Goal: Task Accomplishment & Management: Manage account settings

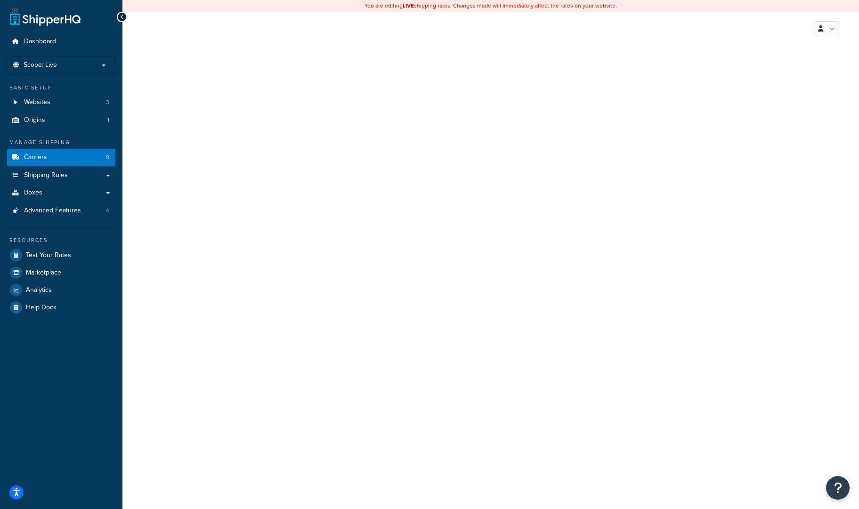
select select "ups"
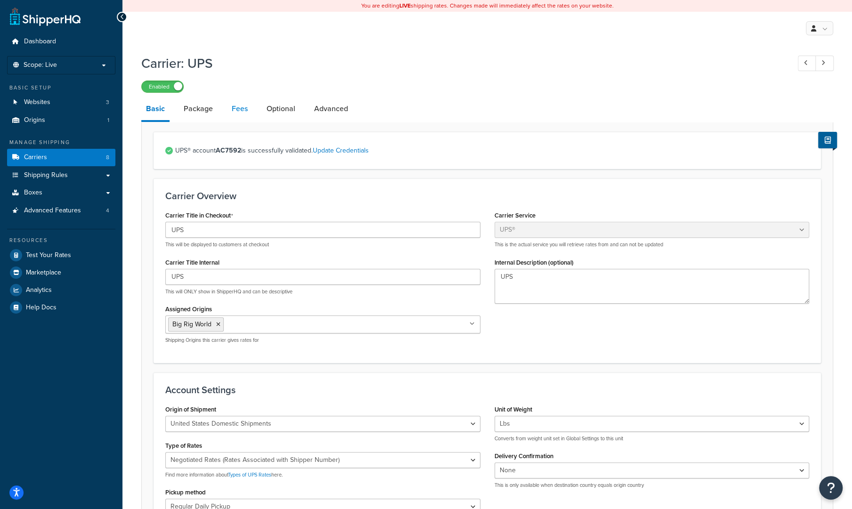
click at [237, 115] on link "Fees" at bounding box center [239, 109] width 25 height 23
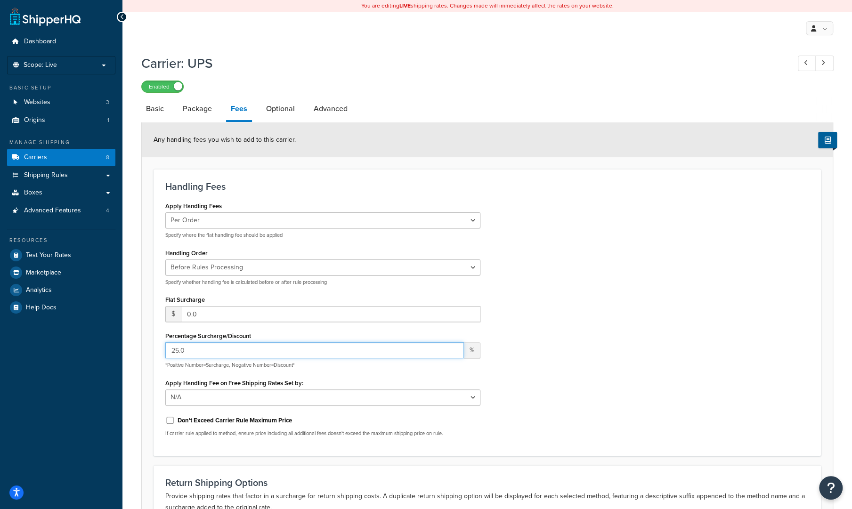
click at [186, 352] on input "25.0" at bounding box center [314, 351] width 299 height 16
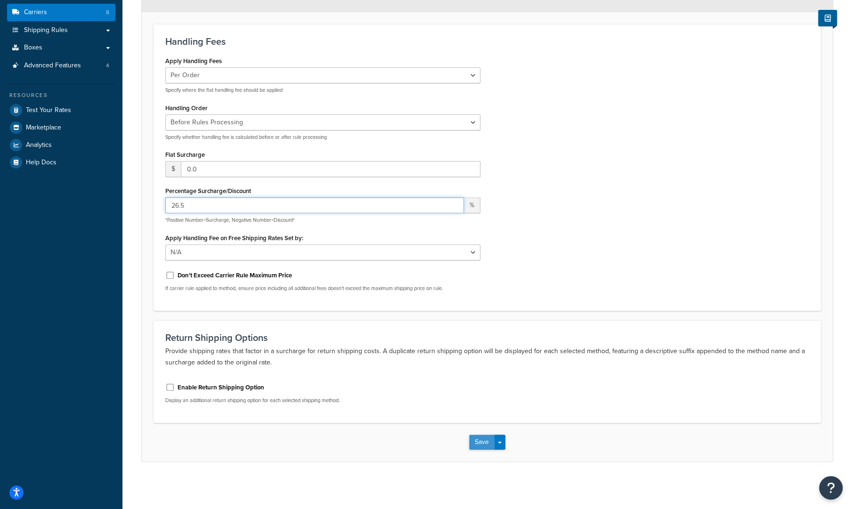
type input "26.5"
click at [481, 442] on button "Save" at bounding box center [481, 442] width 25 height 15
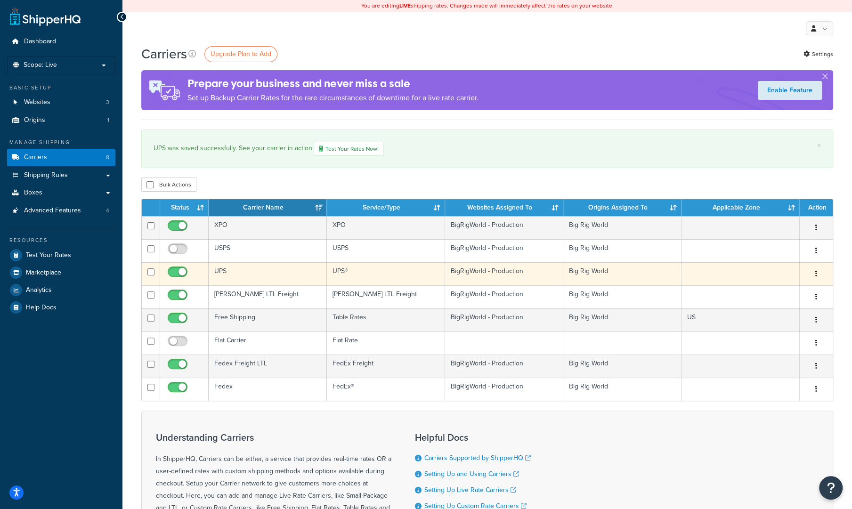
click at [234, 279] on td "UPS" at bounding box center [268, 273] width 118 height 23
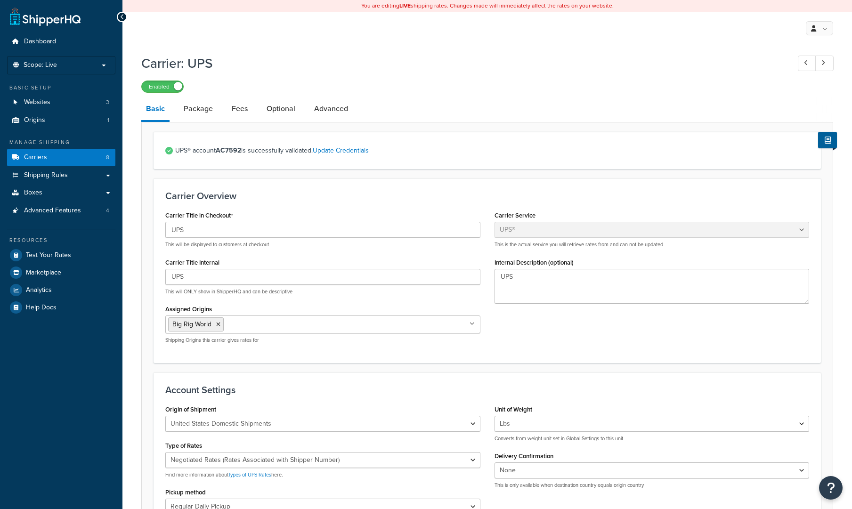
select select "ups"
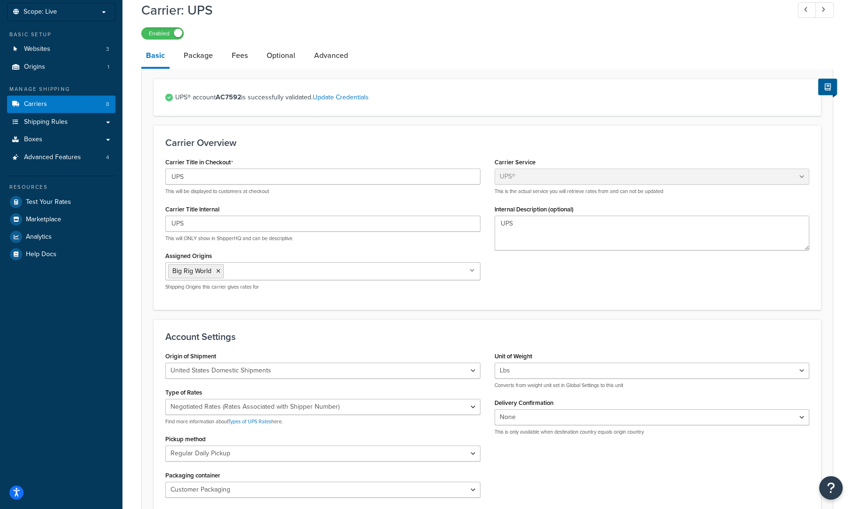
scroll to position [54, 0]
click at [240, 56] on link "Fees" at bounding box center [239, 55] width 25 height 23
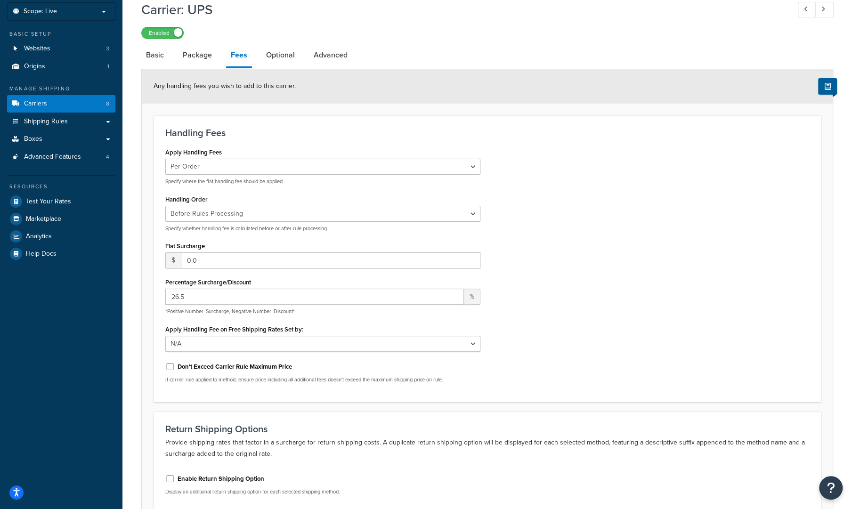
scroll to position [145, 0]
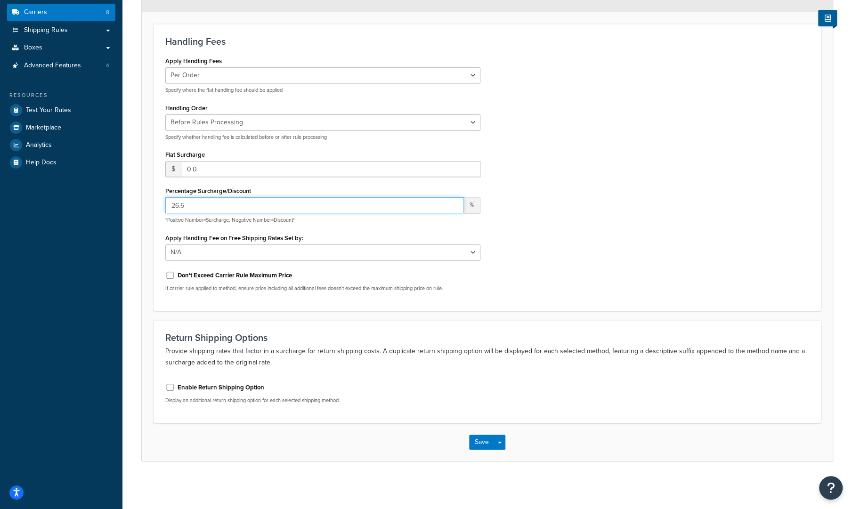
click at [213, 207] on input "26.5" at bounding box center [314, 205] width 299 height 16
type input "18.5"
click at [483, 444] on button "Save" at bounding box center [481, 442] width 25 height 15
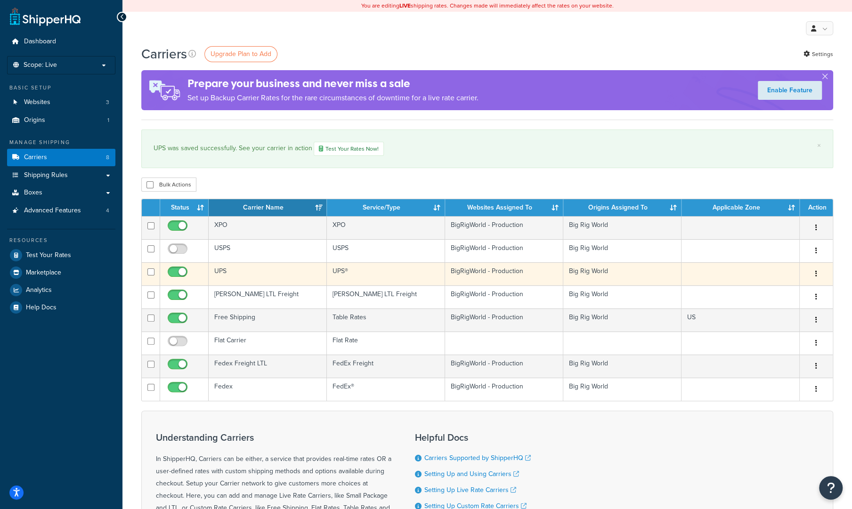
click at [253, 265] on td "UPS" at bounding box center [268, 273] width 118 height 23
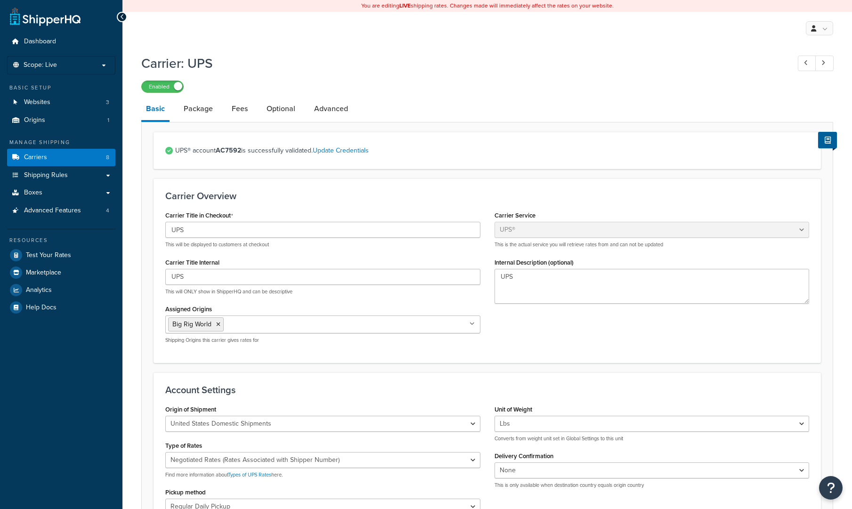
select select "ups"
click at [241, 112] on link "Fees" at bounding box center [239, 109] width 25 height 23
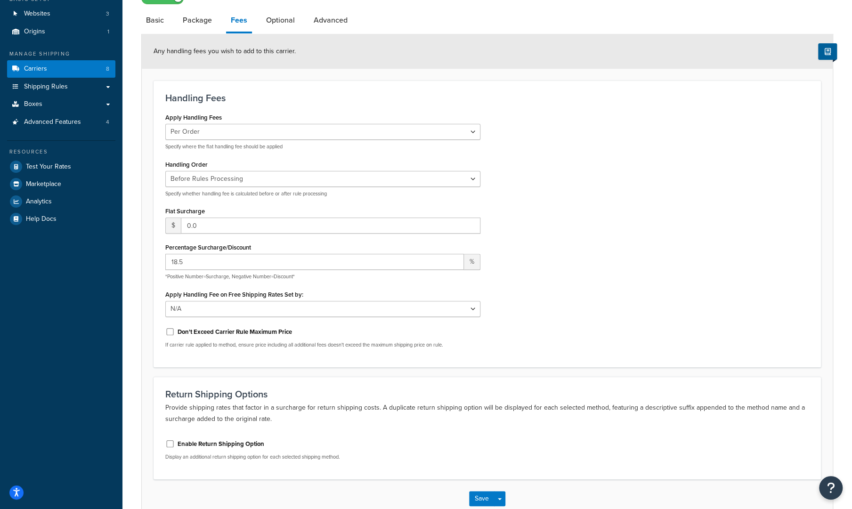
scroll to position [72, 0]
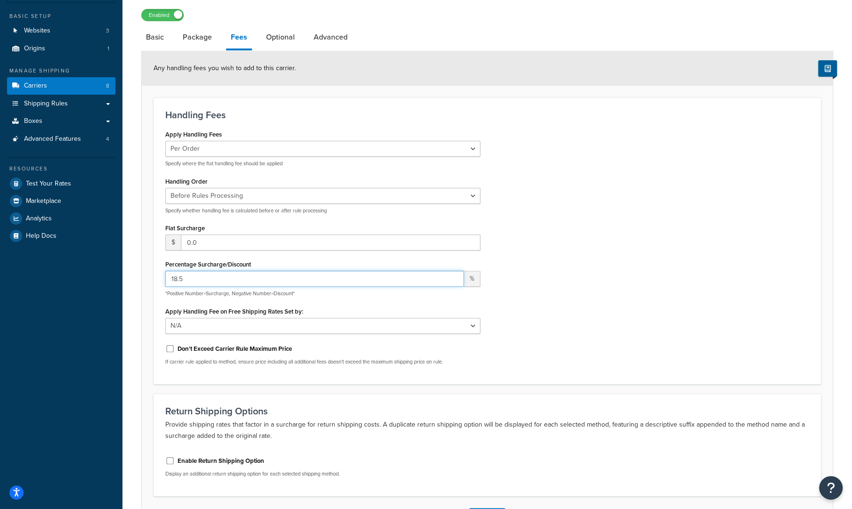
click at [202, 280] on input "18.5" at bounding box center [314, 279] width 299 height 16
type input "1"
type input "27.5"
click at [228, 244] on input "0.0" at bounding box center [331, 243] width 300 height 16
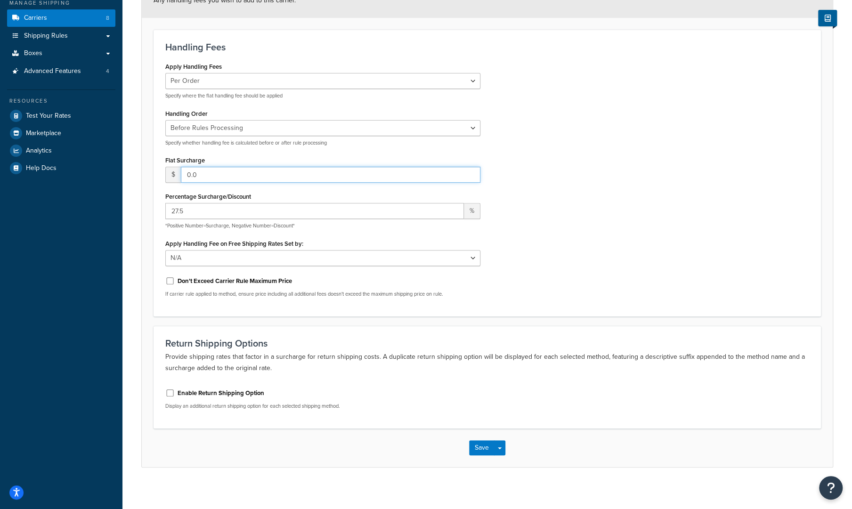
scroll to position [145, 0]
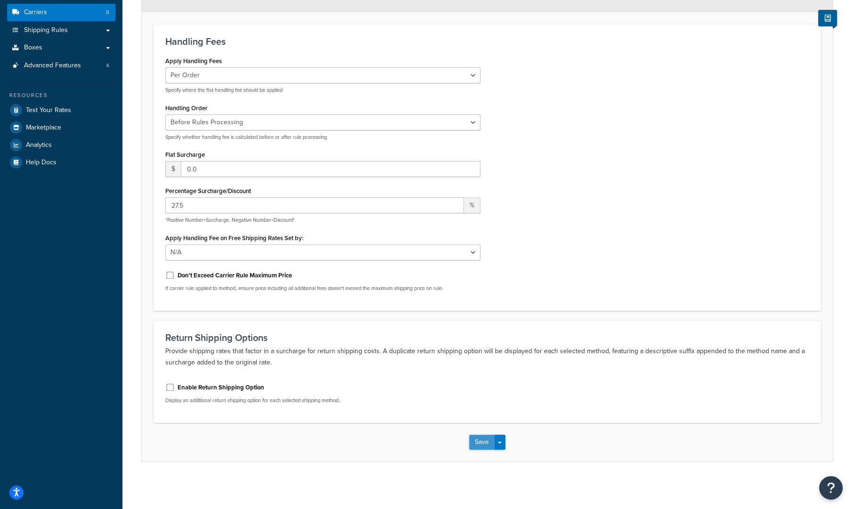
click at [479, 441] on button "Save" at bounding box center [481, 442] width 25 height 15
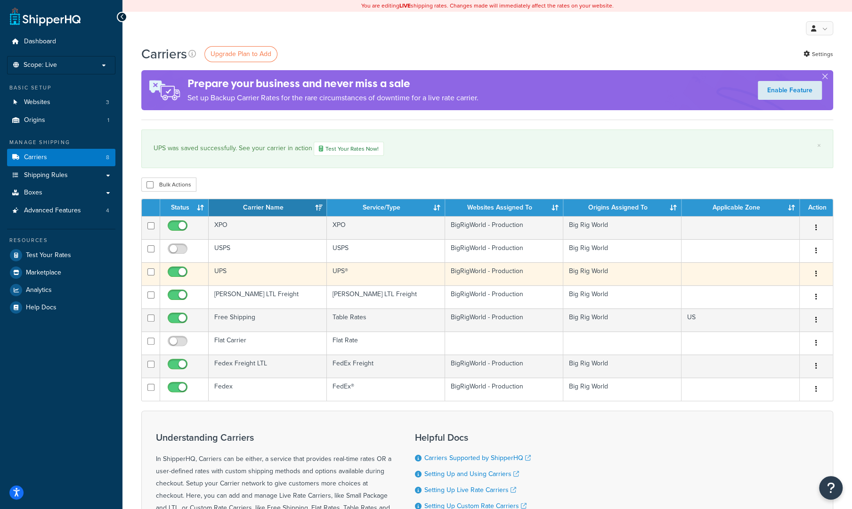
click at [249, 276] on td "UPS" at bounding box center [268, 273] width 118 height 23
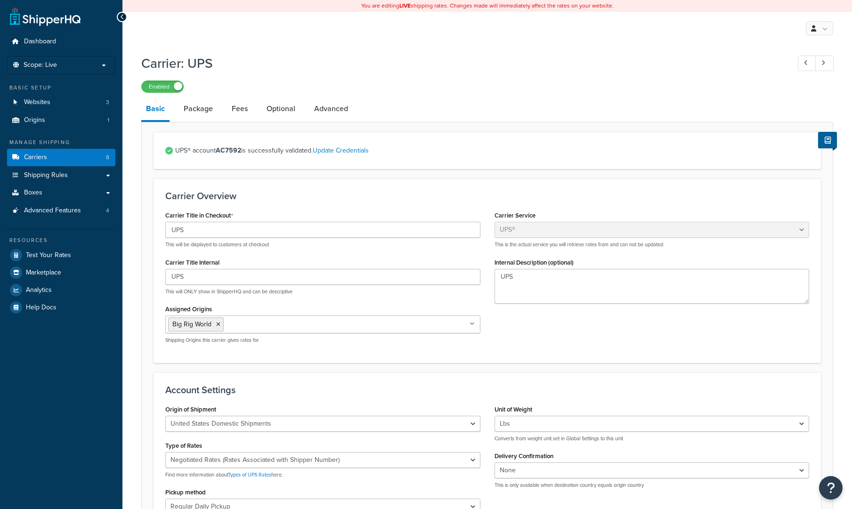
select select "ups"
click at [245, 118] on link "Fees" at bounding box center [239, 109] width 25 height 23
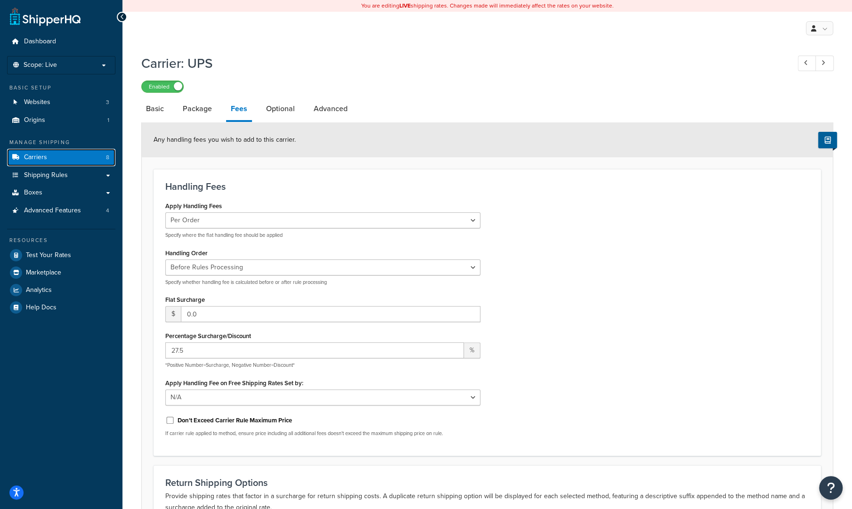
click at [61, 156] on link "Carriers 8" at bounding box center [61, 157] width 108 height 17
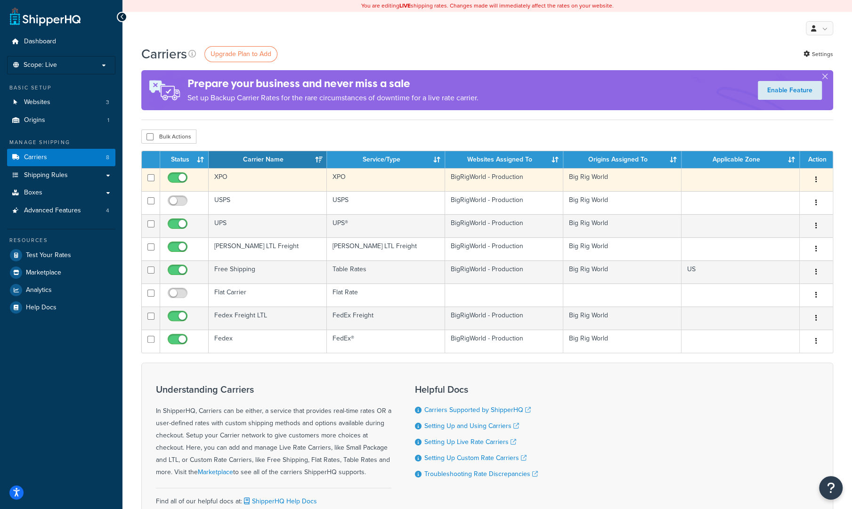
click at [241, 181] on td "XPO" at bounding box center [268, 179] width 118 height 23
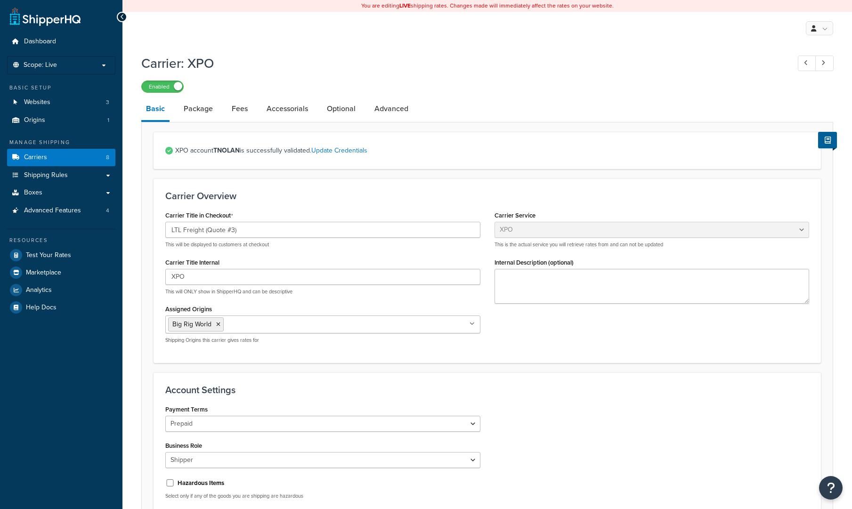
select select "xpoFreight"
click at [233, 107] on link "Fees" at bounding box center [239, 109] width 25 height 23
select select "AFTER"
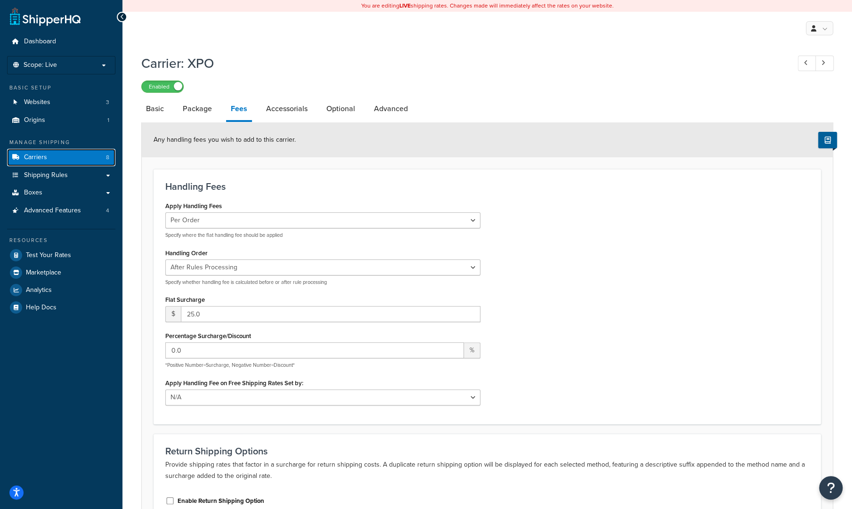
click at [34, 155] on span "Carriers" at bounding box center [35, 158] width 23 height 8
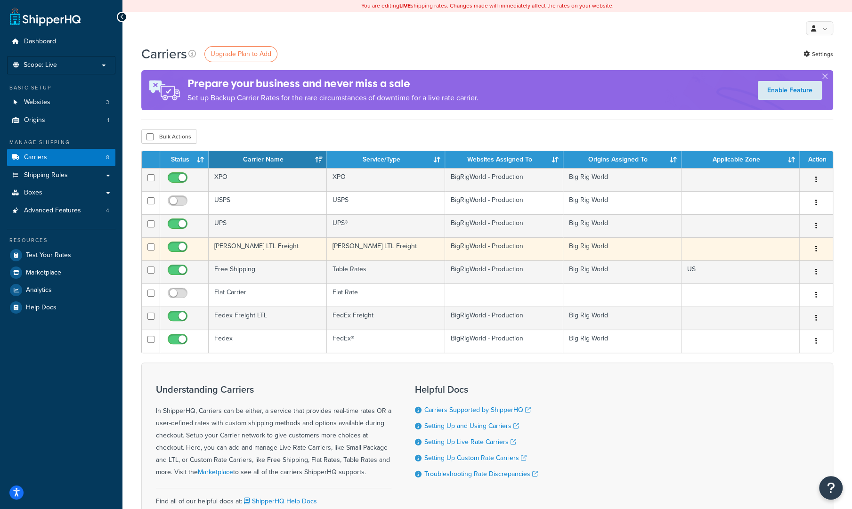
click at [234, 251] on td "[PERSON_NAME] LTL Freight" at bounding box center [268, 248] width 118 height 23
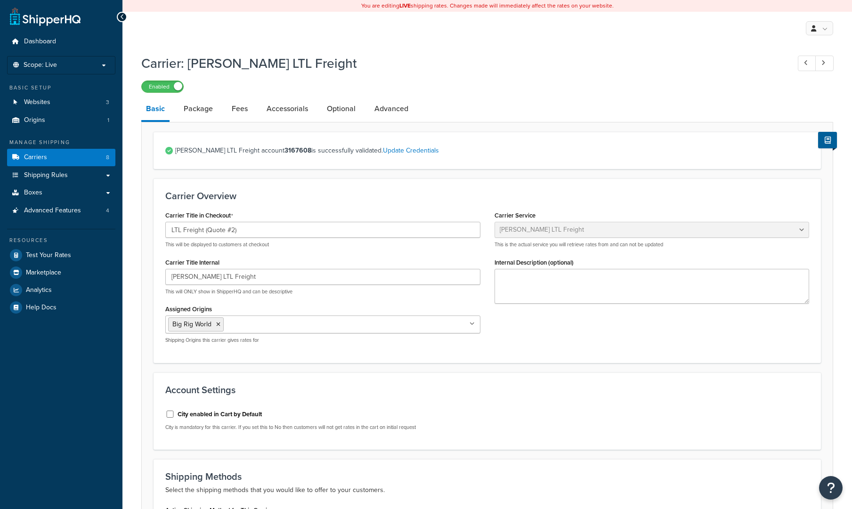
select select "saiaFreight"
click at [240, 113] on link "Fees" at bounding box center [239, 109] width 25 height 23
select select "AFTER"
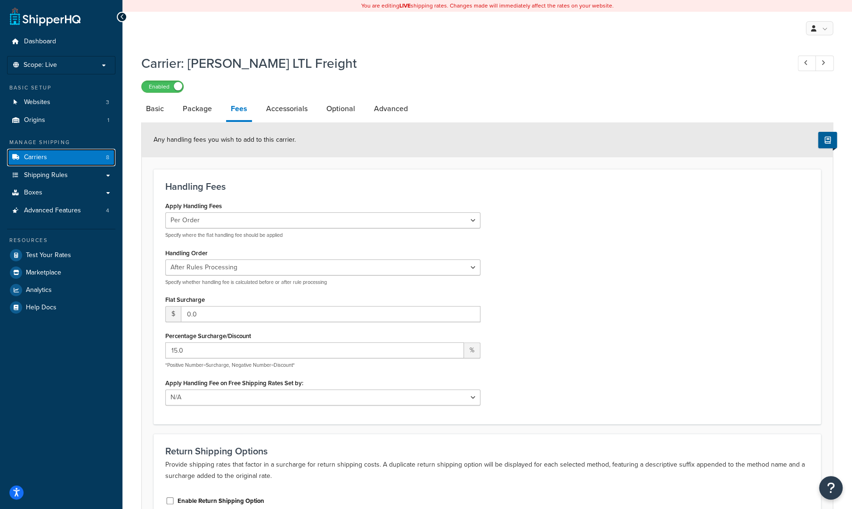
click at [29, 156] on span "Carriers" at bounding box center [35, 158] width 23 height 8
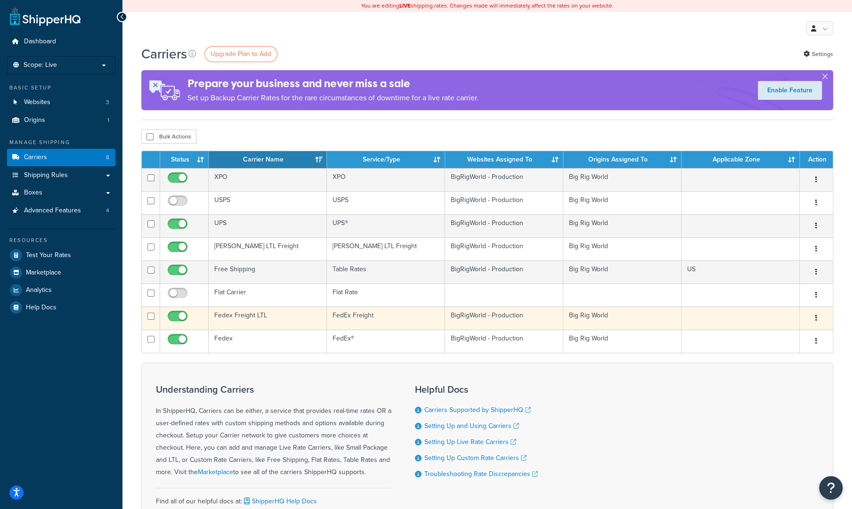
click at [254, 316] on td "Fedex Freight LTL" at bounding box center [268, 318] width 118 height 23
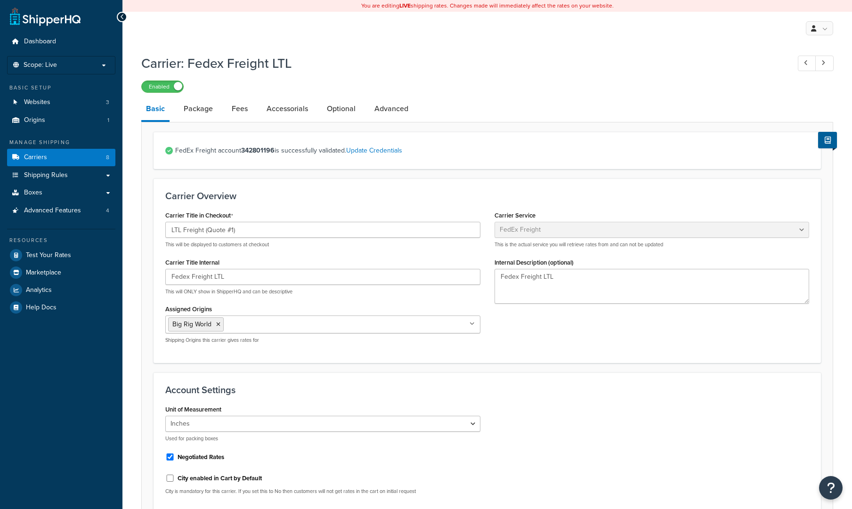
select select "fedExFreight"
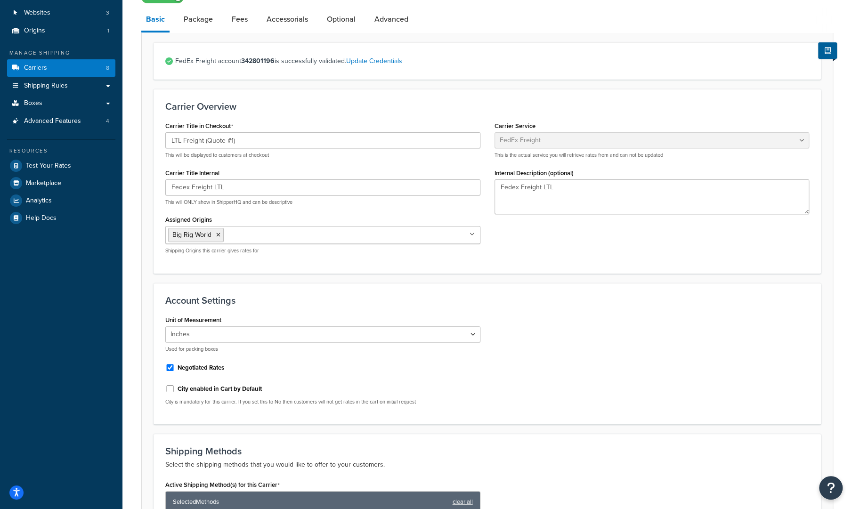
scroll to position [88, 0]
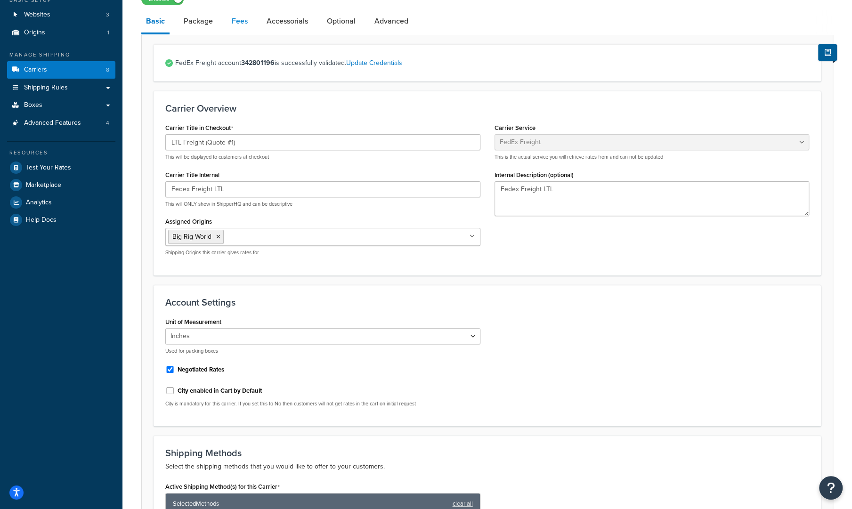
click at [237, 23] on link "Fees" at bounding box center [239, 21] width 25 height 23
select select "AFTER"
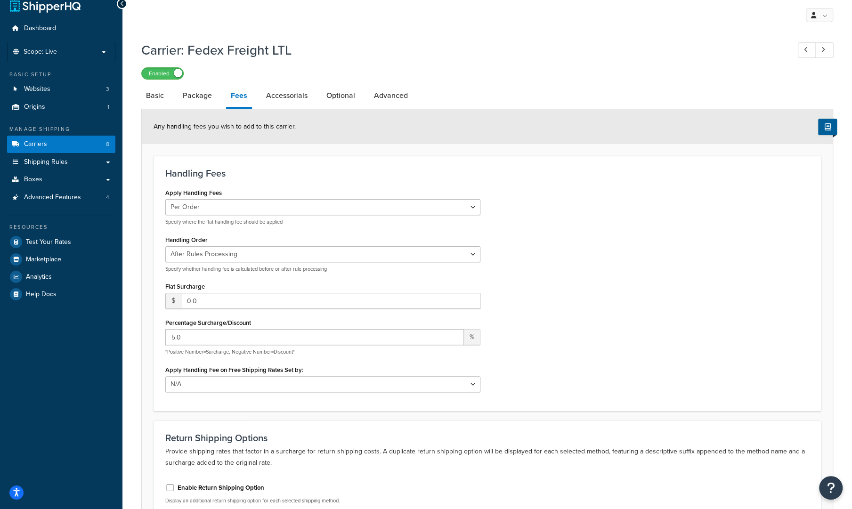
scroll to position [13, 0]
click at [34, 145] on span "Carriers" at bounding box center [35, 145] width 23 height 8
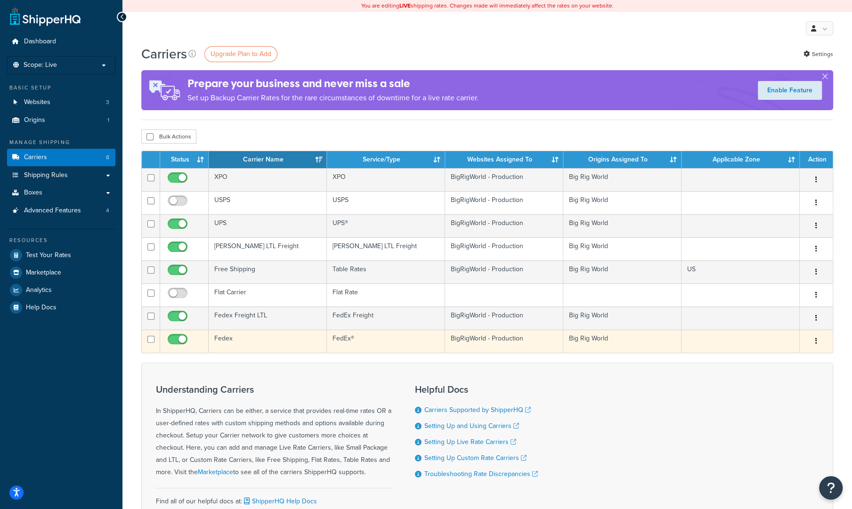
click at [261, 339] on td "Fedex" at bounding box center [268, 341] width 118 height 23
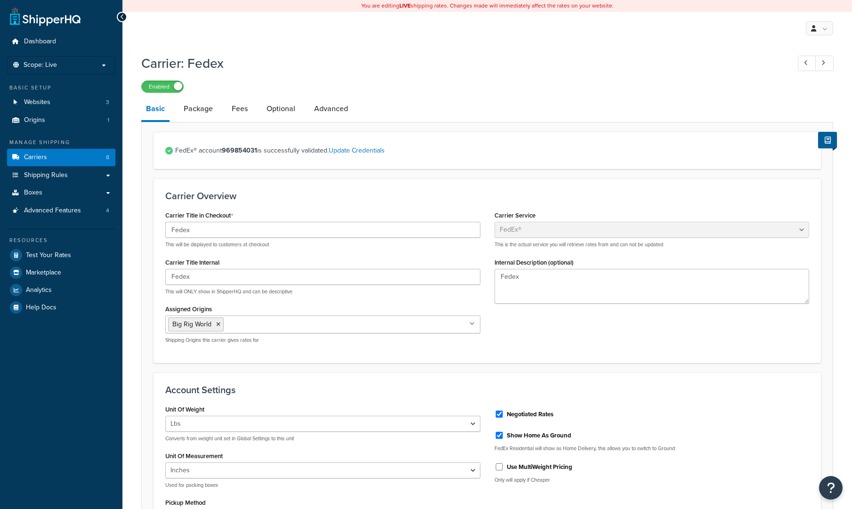
select select "fedEx"
select select "REGULAR_PICKUP"
select select "YOUR_PACKAGING"
click at [240, 106] on link "Fees" at bounding box center [239, 109] width 25 height 23
select select "item"
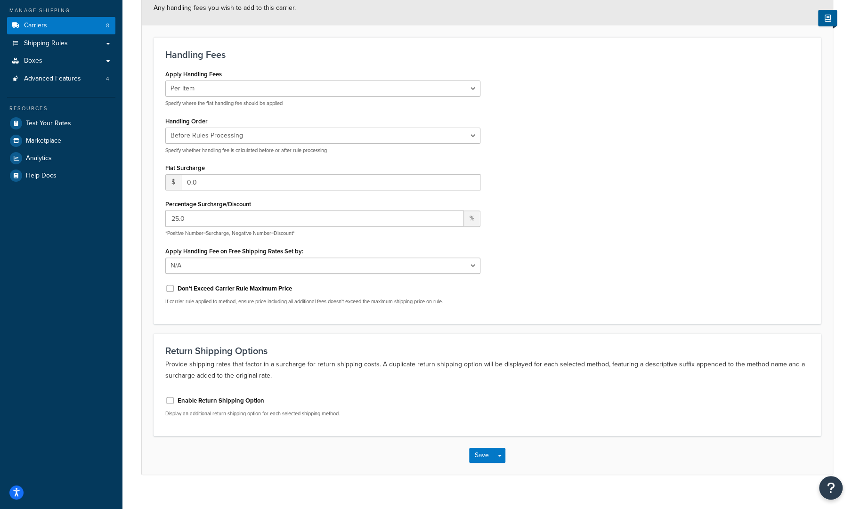
scroll to position [130, 0]
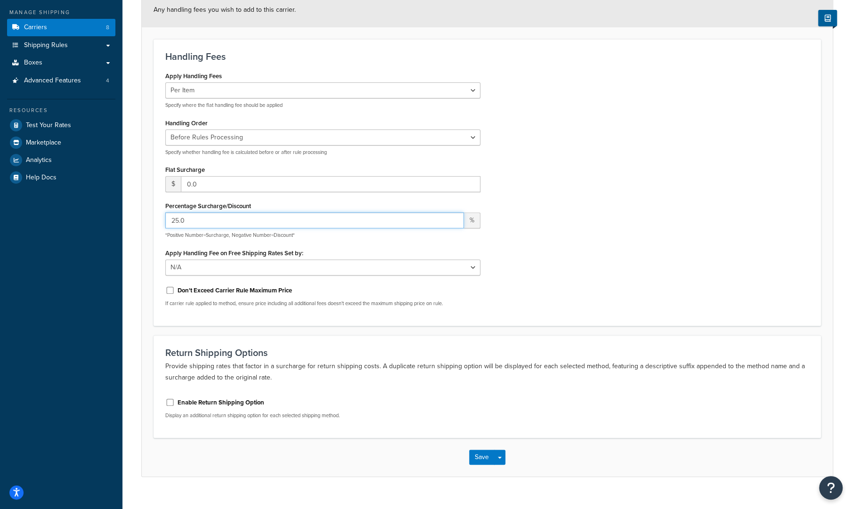
drag, startPoint x: 190, startPoint y: 220, endPoint x: 123, endPoint y: 216, distance: 68.0
click at [123, 216] on div "Carrier: Fedex Enabled Basic Package Fees Optional Advanced Any handling fees y…" at bounding box center [488, 209] width 730 height 581
type input "27.5"
click at [475, 459] on button "Save" at bounding box center [481, 457] width 25 height 15
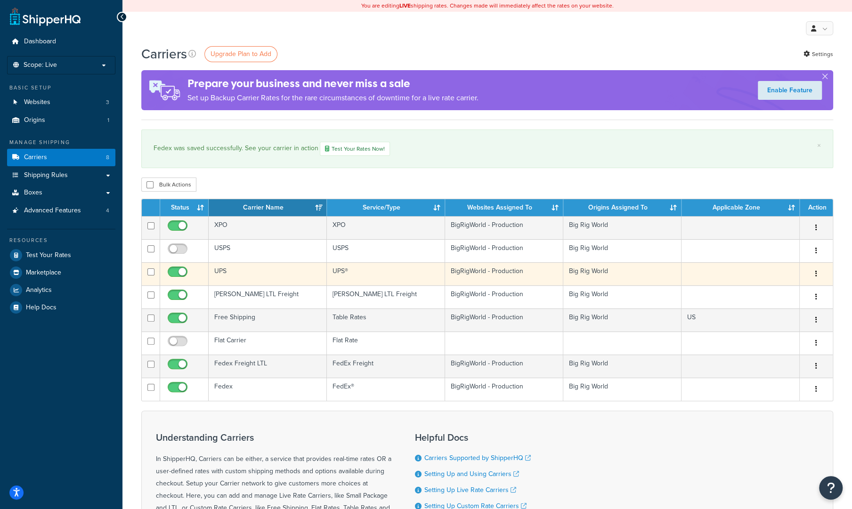
click at [233, 270] on td "UPS" at bounding box center [268, 273] width 118 height 23
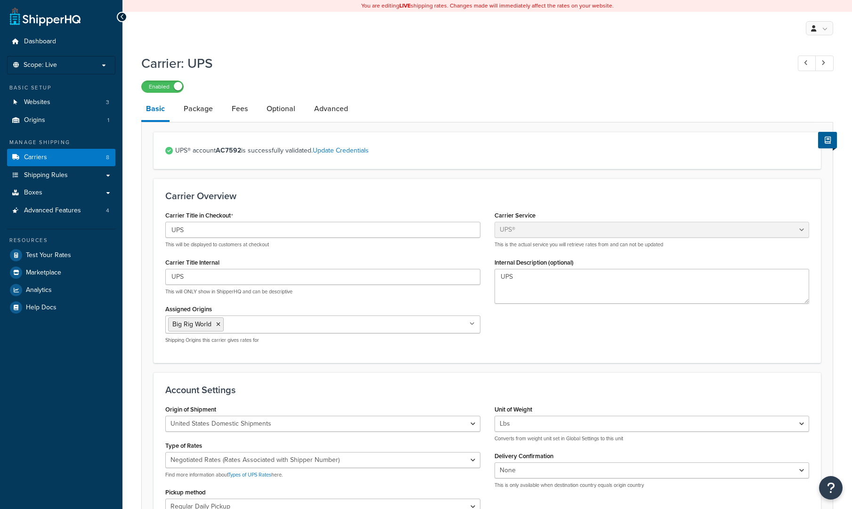
select select "ups"
click at [236, 110] on link "Fees" at bounding box center [239, 109] width 25 height 23
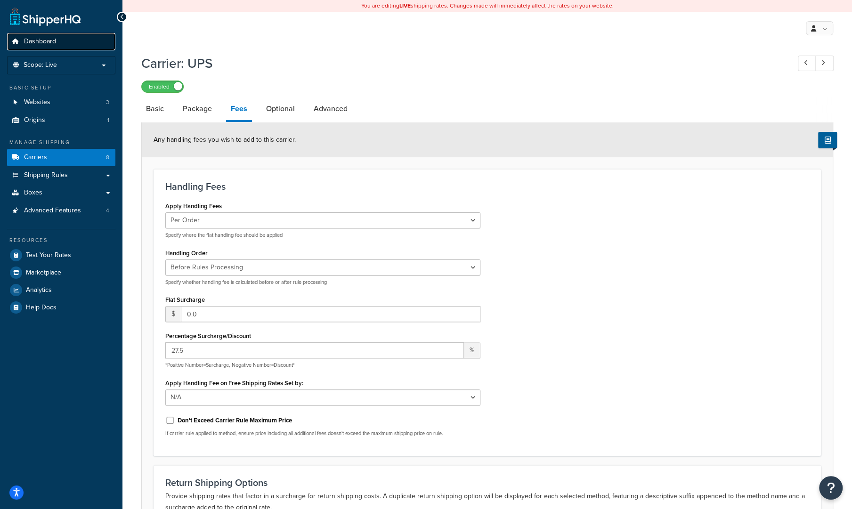
click at [41, 38] on span "Dashboard" at bounding box center [40, 42] width 32 height 8
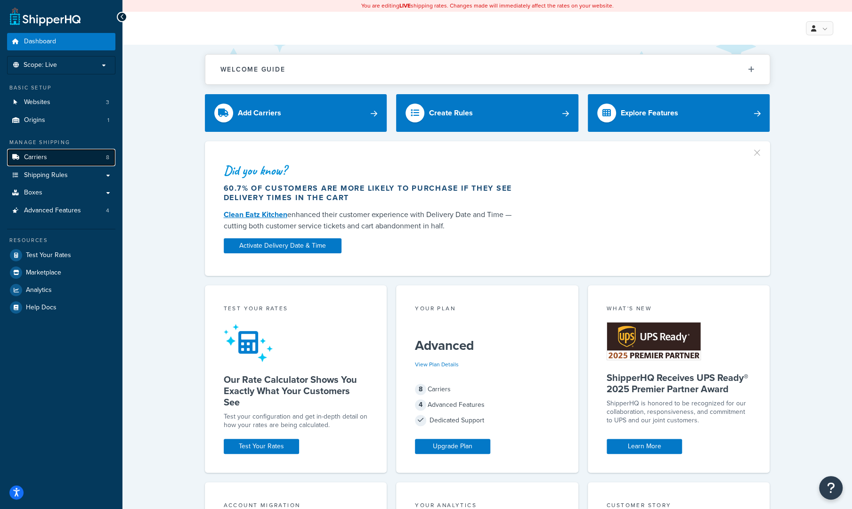
click at [39, 155] on span "Carriers" at bounding box center [35, 158] width 23 height 8
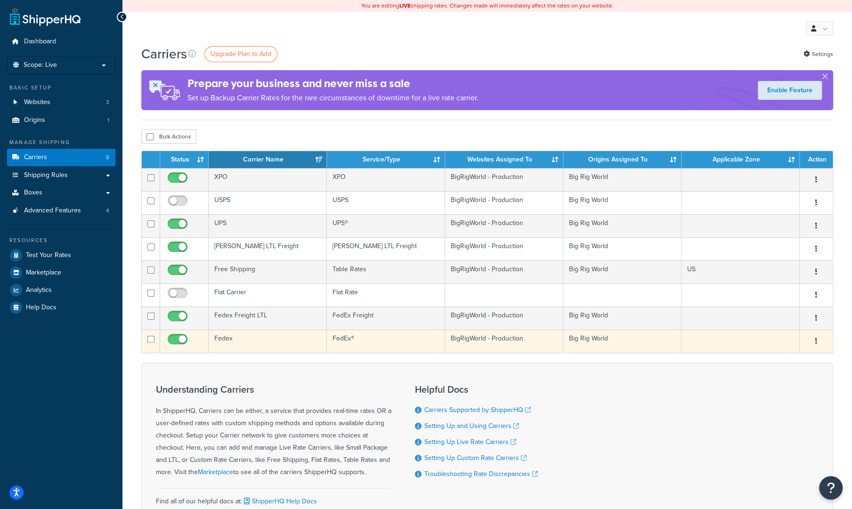
click at [222, 343] on td "Fedex" at bounding box center [268, 341] width 118 height 23
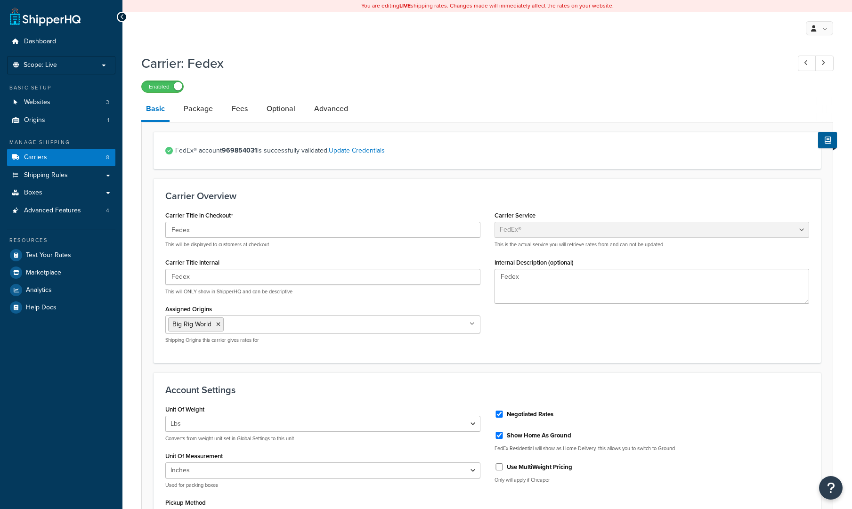
select select "fedEx"
select select "REGULAR_PICKUP"
select select "YOUR_PACKAGING"
click at [238, 115] on link "Fees" at bounding box center [239, 109] width 25 height 23
select select "item"
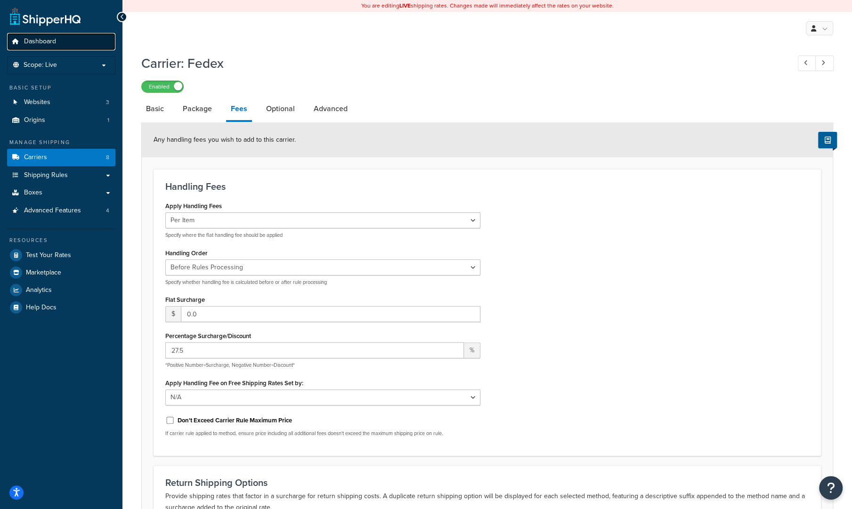
click at [27, 44] on span "Dashboard" at bounding box center [40, 42] width 32 height 8
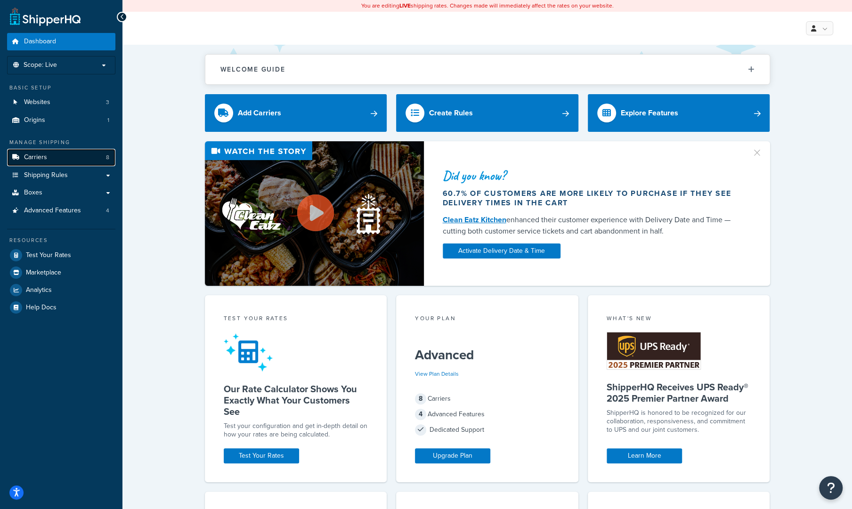
click at [45, 151] on link "Carriers 8" at bounding box center [61, 157] width 108 height 17
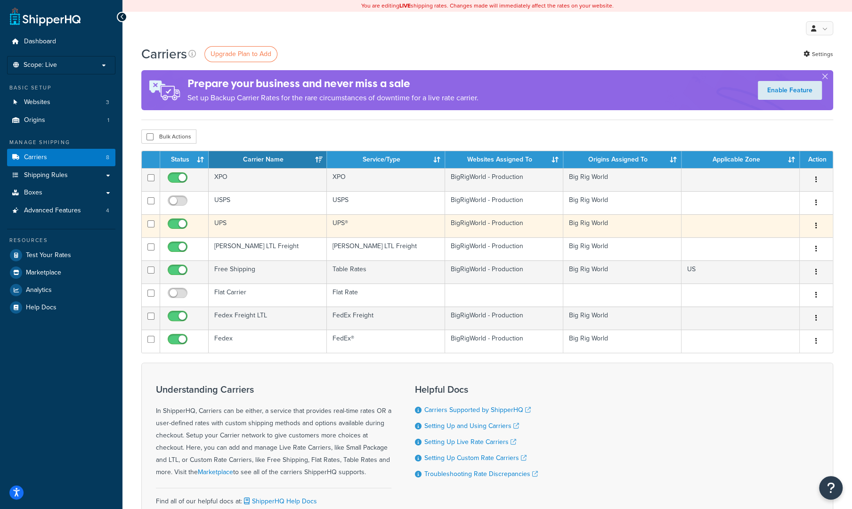
click at [265, 224] on td "UPS" at bounding box center [268, 225] width 118 height 23
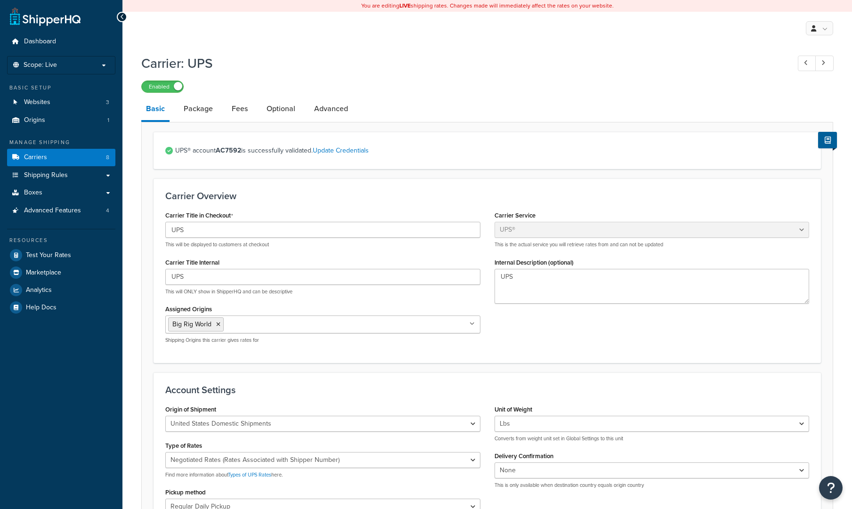
select select "ups"
click at [237, 113] on link "Fees" at bounding box center [239, 109] width 25 height 23
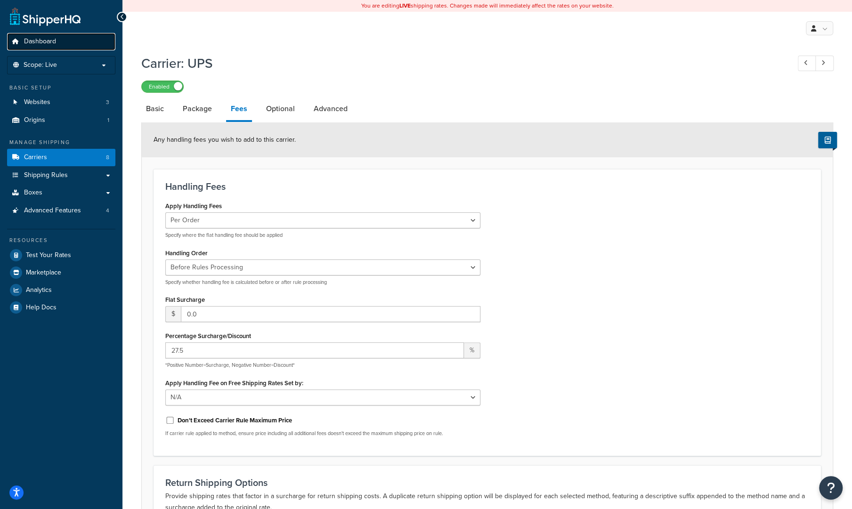
click at [47, 40] on span "Dashboard" at bounding box center [40, 42] width 32 height 8
